Goal: Information Seeking & Learning: Learn about a topic

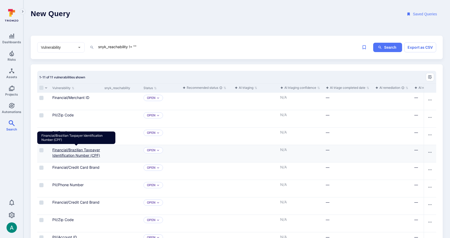
click at [75, 155] on link "Financial/Brazilian Taxpayer Identification Number (CPF)" at bounding box center [76, 153] width 48 height 10
click at [81, 149] on link "Financial/Brazilian Taxpayer Identification Number (CPF)" at bounding box center [76, 153] width 48 height 10
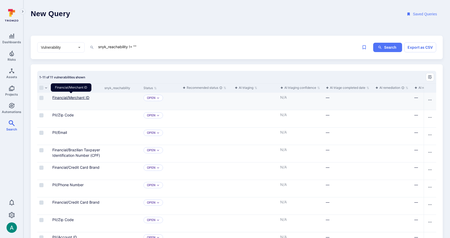
click at [72, 97] on link "Financial/Merchant ID" at bounding box center [70, 97] width 37 height 4
